Goal: Task Accomplishment & Management: Use online tool/utility

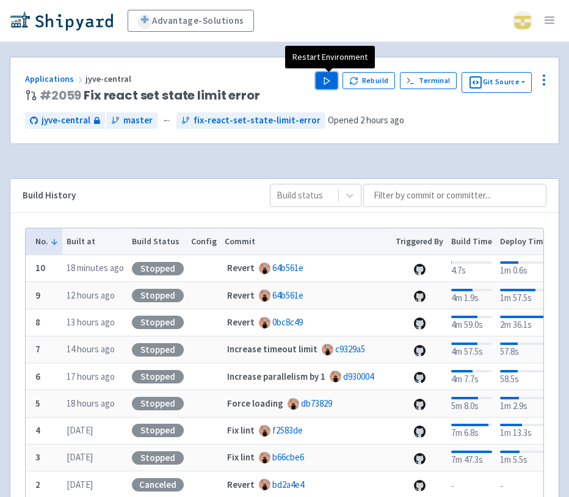
click at [331, 82] on icon "button" at bounding box center [327, 80] width 9 height 9
